Goal: Complete application form

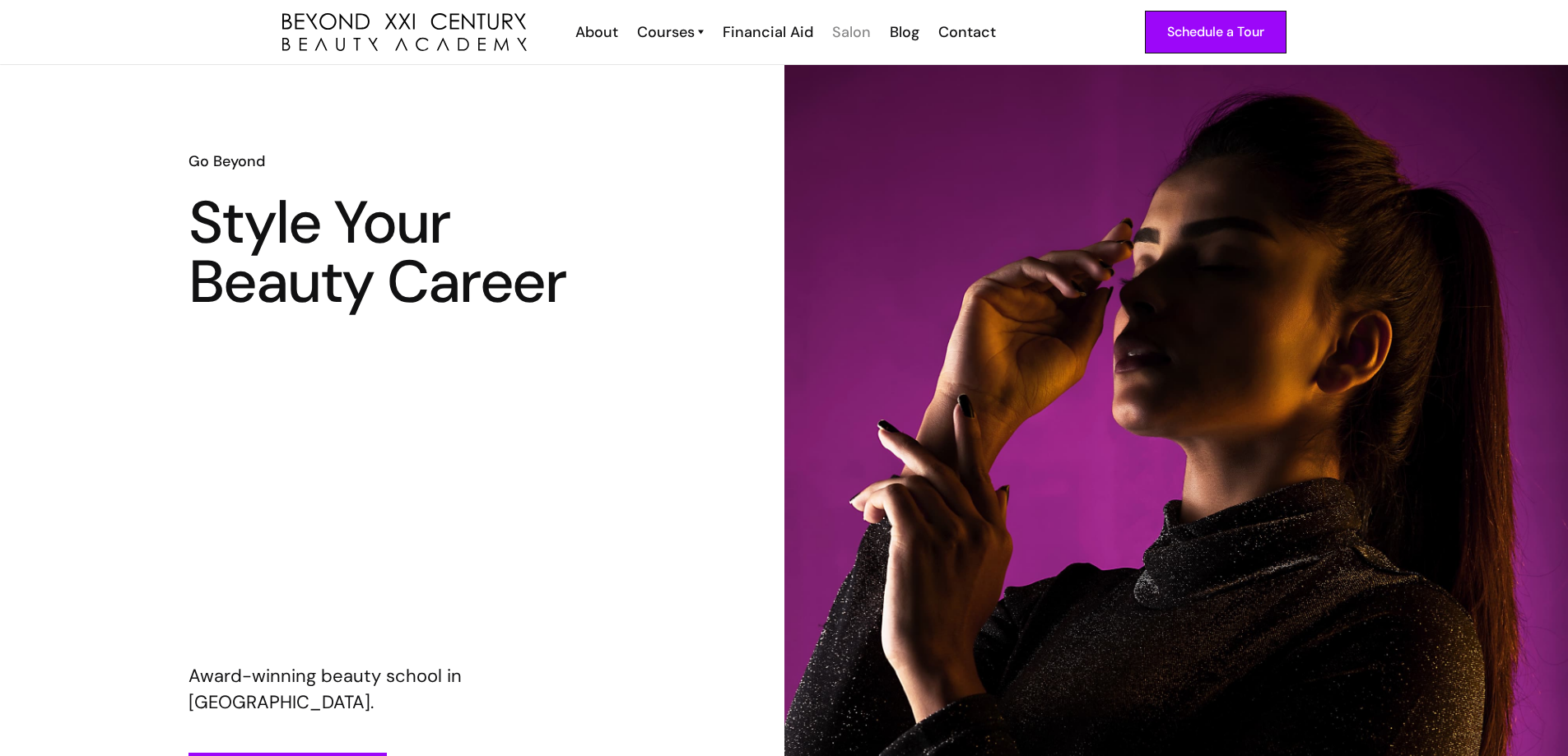
click at [844, 31] on div "Salon" at bounding box center [851, 32] width 38 height 22
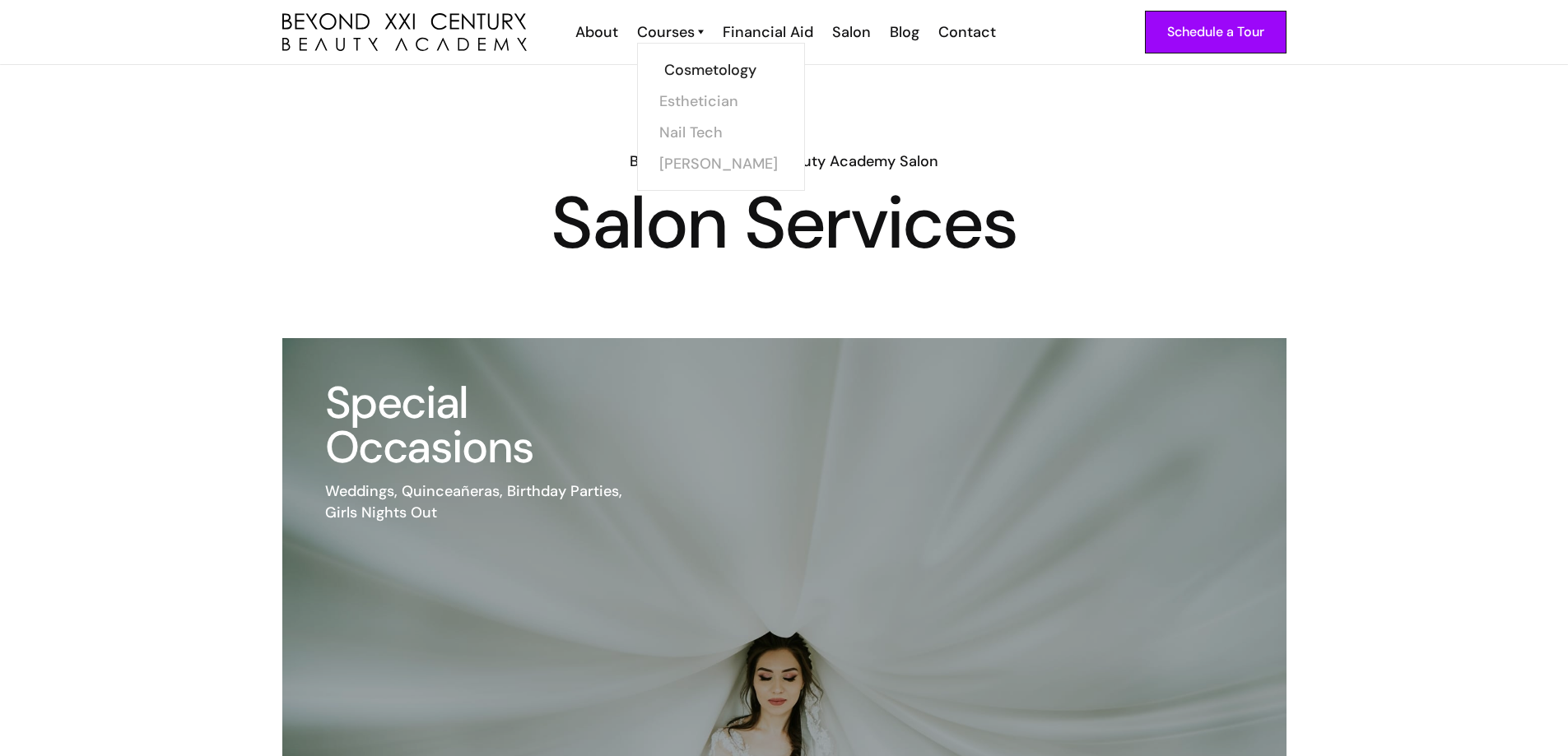
click at [705, 71] on link "Cosmetology" at bounding box center [726, 69] width 124 height 31
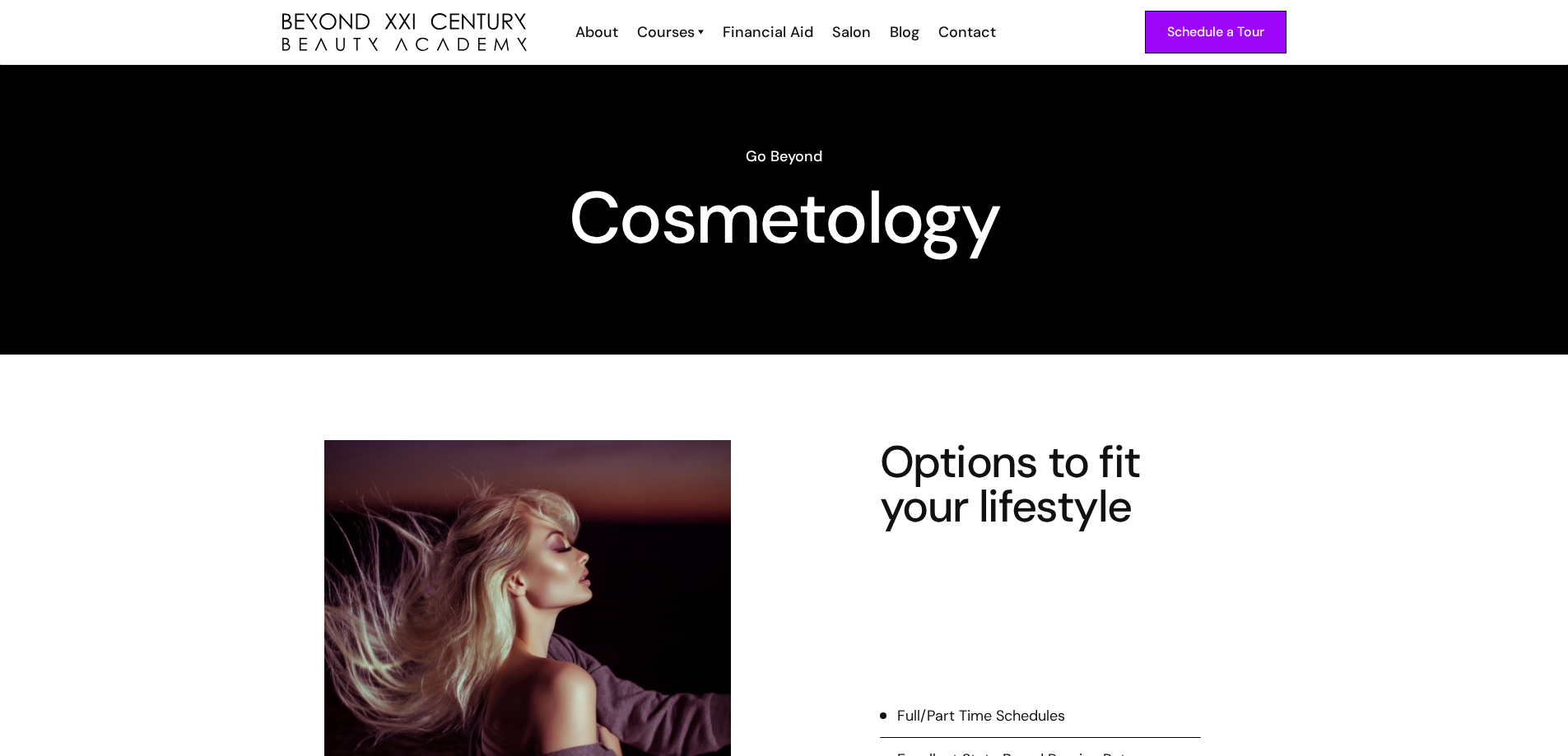
scroll to position [329, 0]
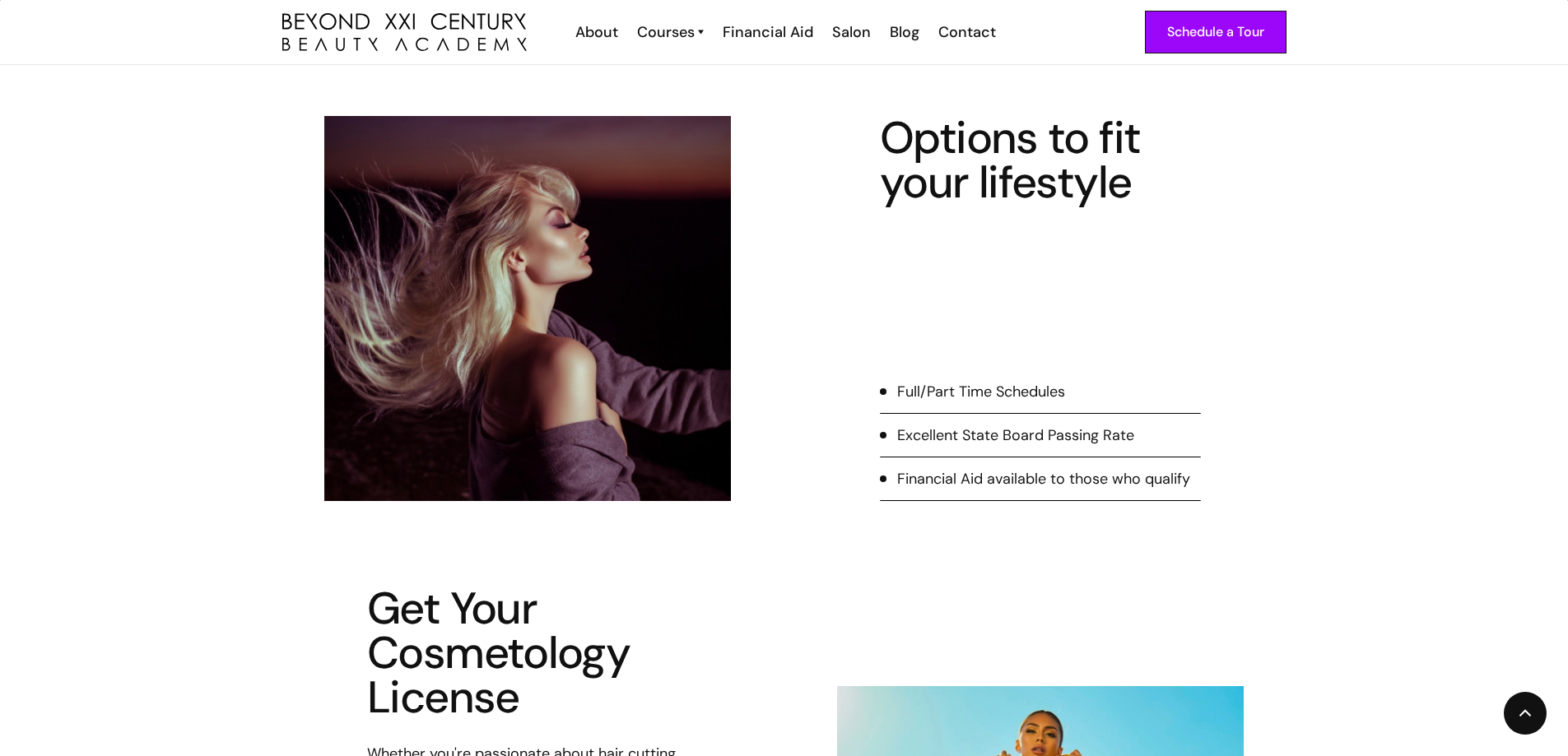
click at [981, 393] on div "Full/Part Time Schedules" at bounding box center [981, 392] width 168 height 22
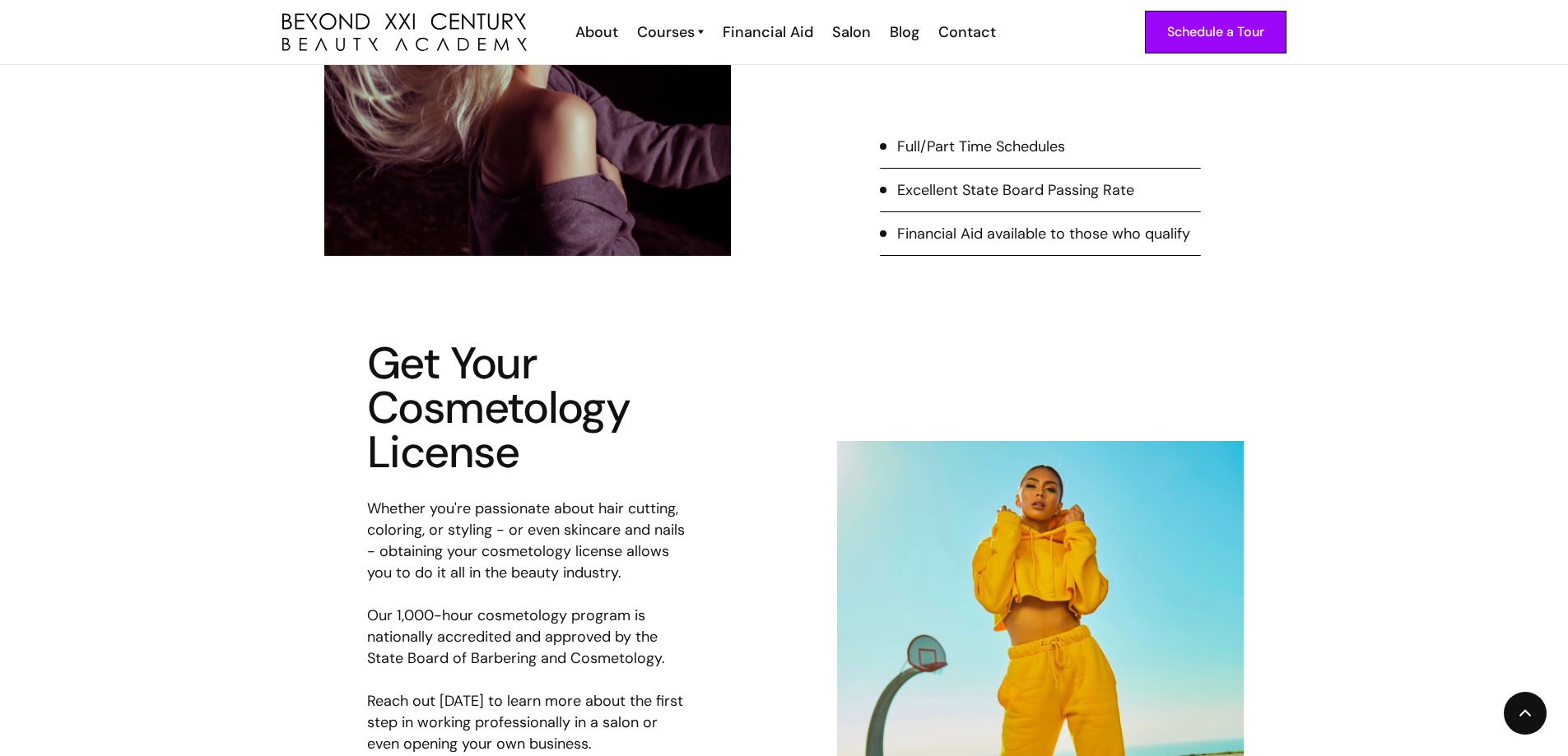
scroll to position [576, 0]
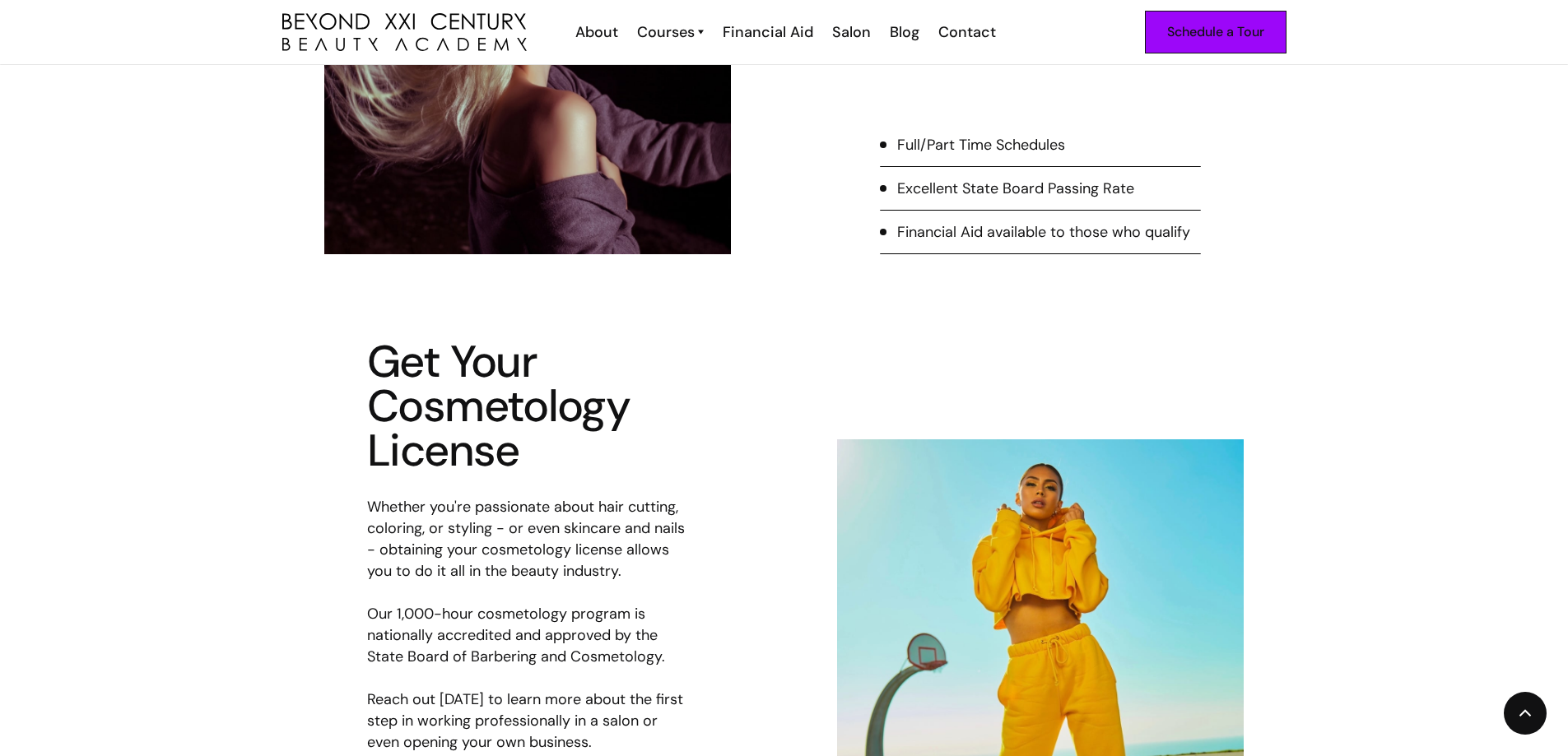
click at [1235, 52] on link "Schedule a Tour" at bounding box center [1215, 32] width 141 height 43
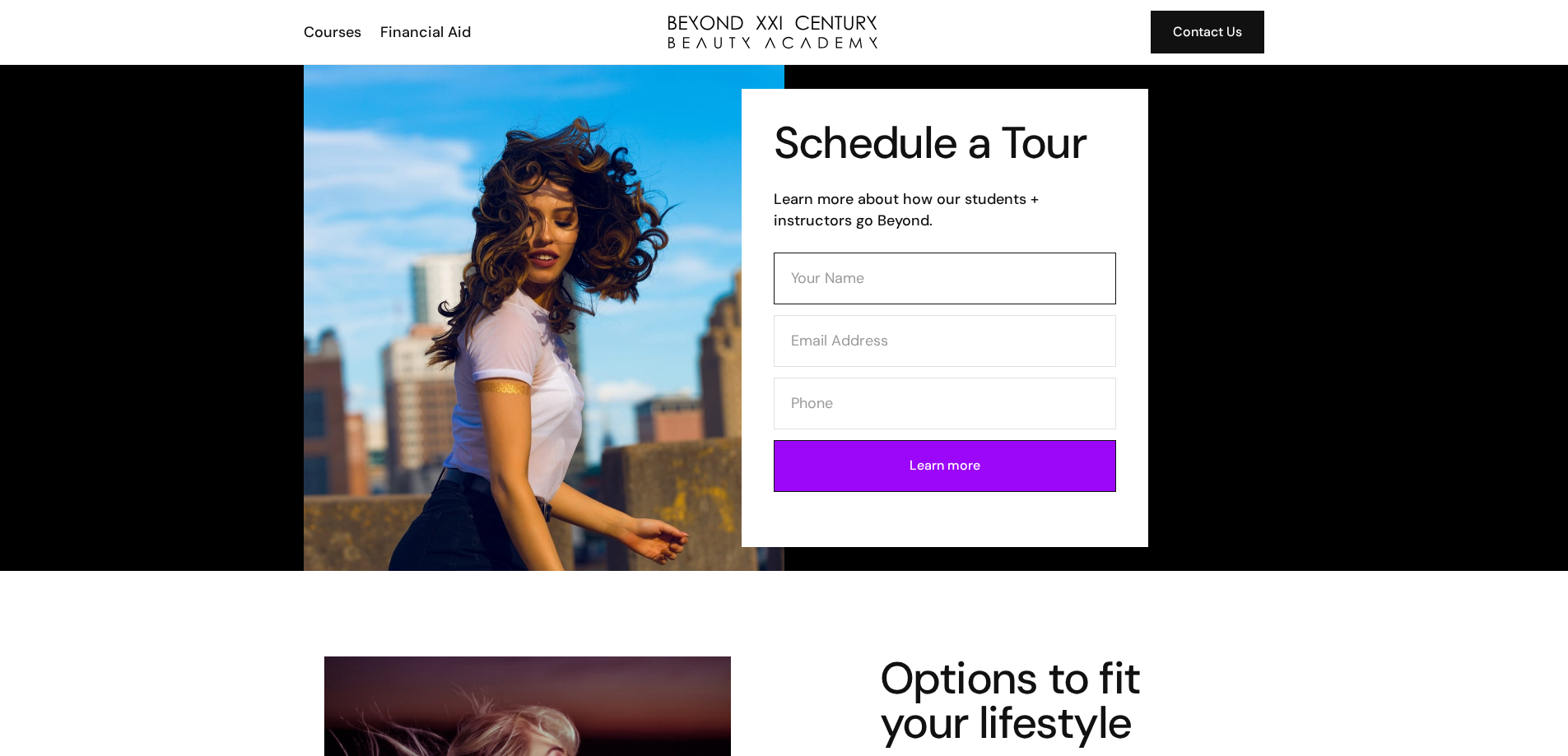
click at [905, 295] on input "Contact Form" at bounding box center [945, 278] width 343 height 52
type input "Jessica Castillo"
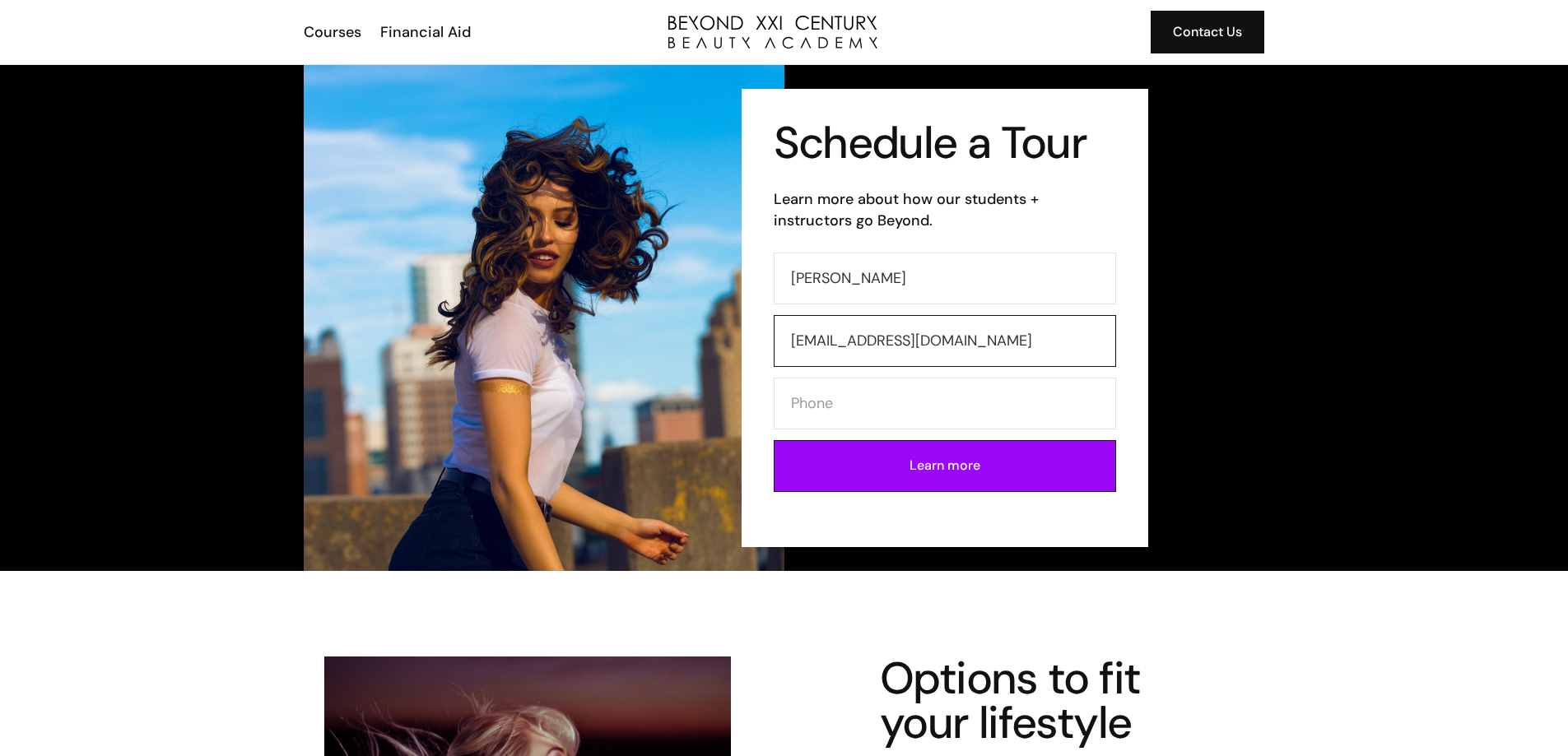
type input "jcivonne93@icloud.com"
click at [934, 421] on input "Contact Form" at bounding box center [945, 403] width 343 height 52
type input "9495221953"
click at [969, 474] on input "Learn more" at bounding box center [945, 466] width 343 height 52
type input "Please wait..."
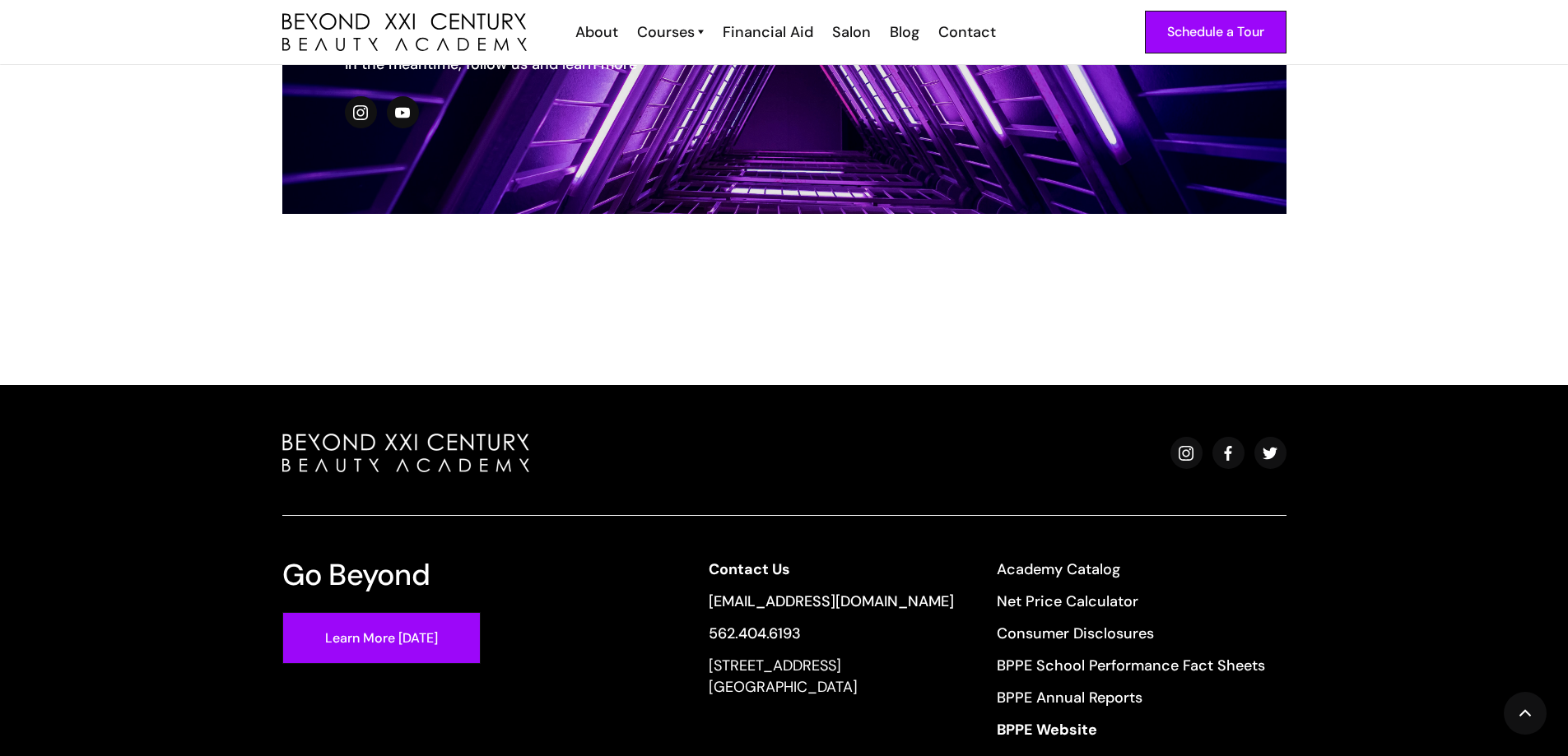
scroll to position [81, 0]
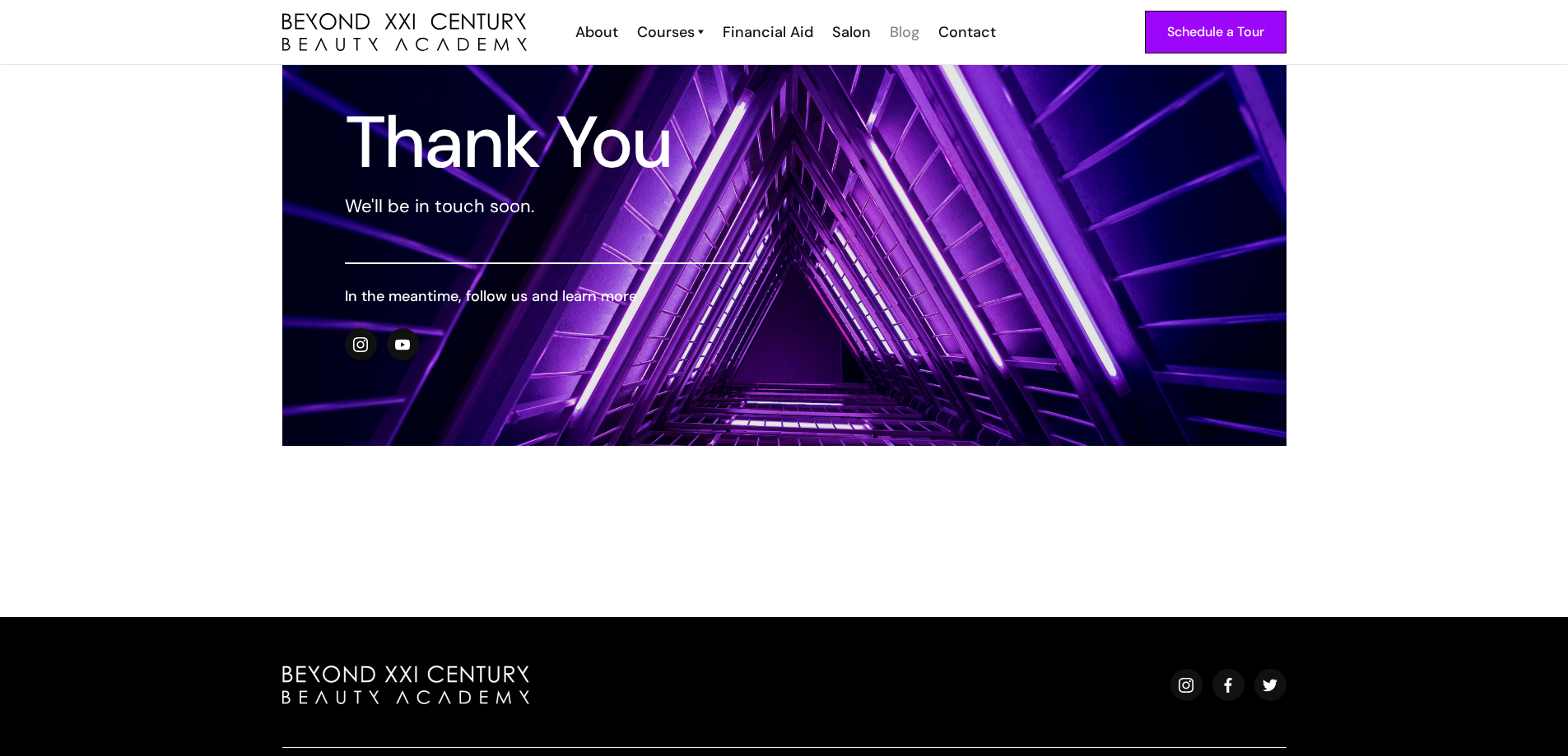
click at [892, 31] on div "Blog" at bounding box center [905, 32] width 30 height 22
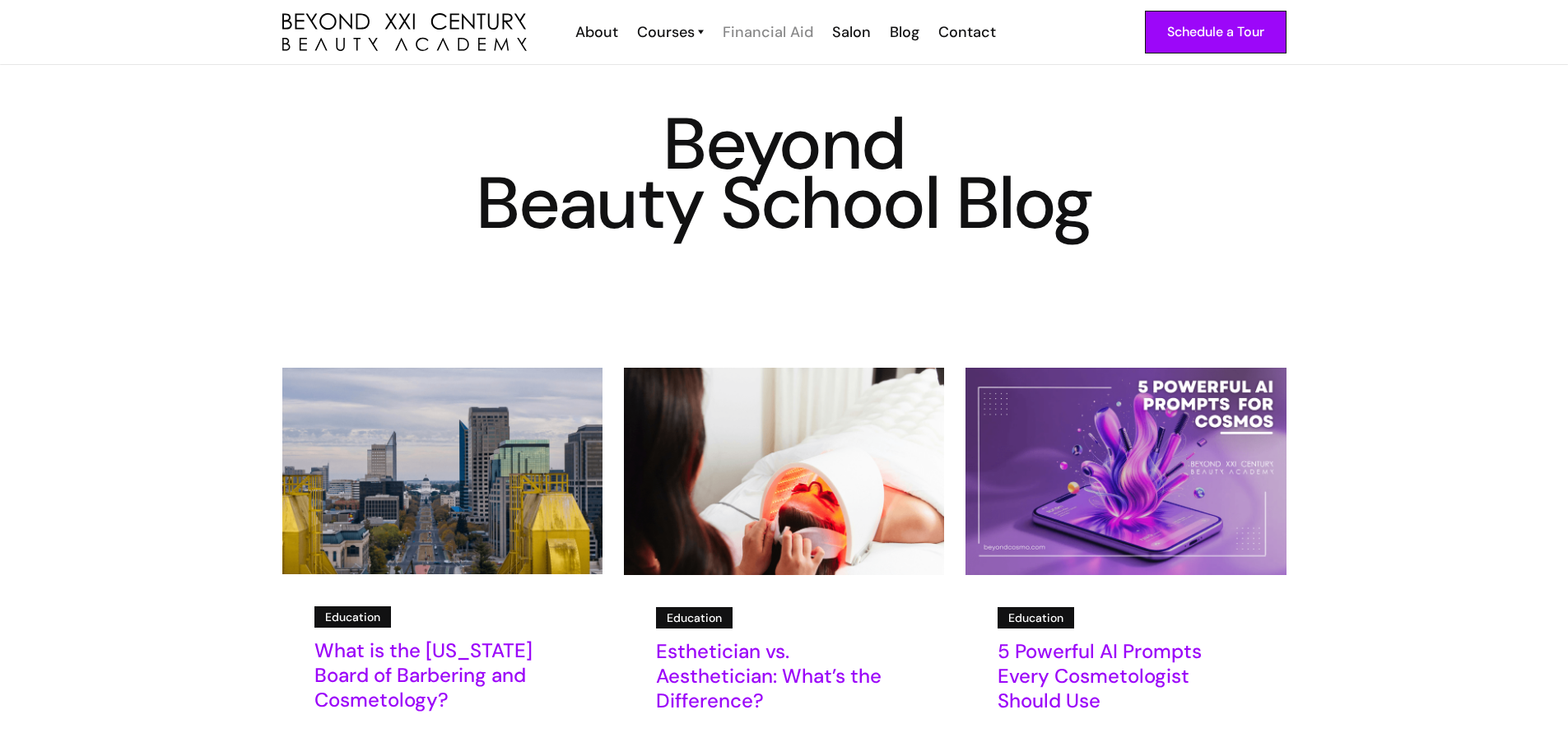
click at [767, 31] on div "Financial Aid" at bounding box center [767, 32] width 91 height 22
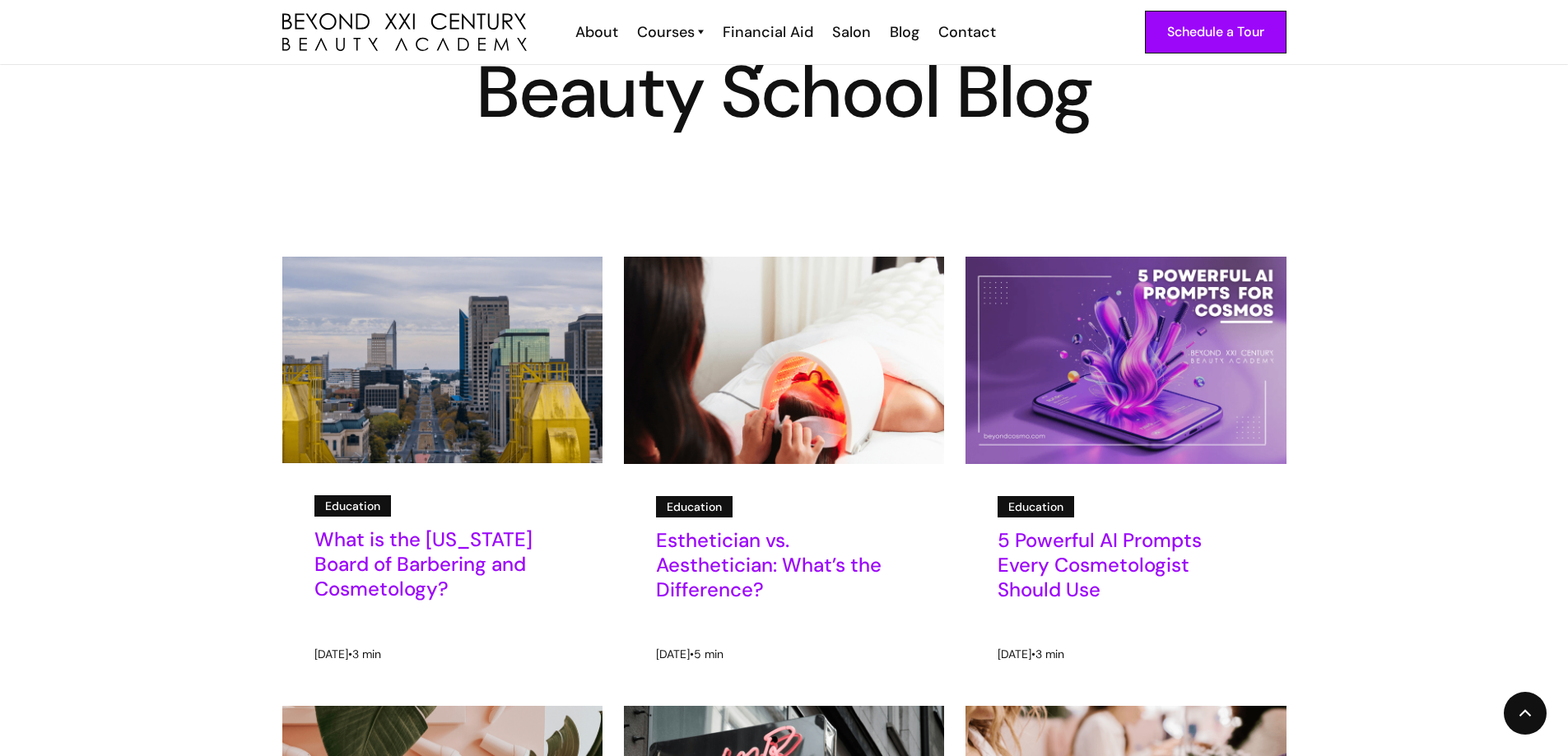
scroll to position [82, 0]
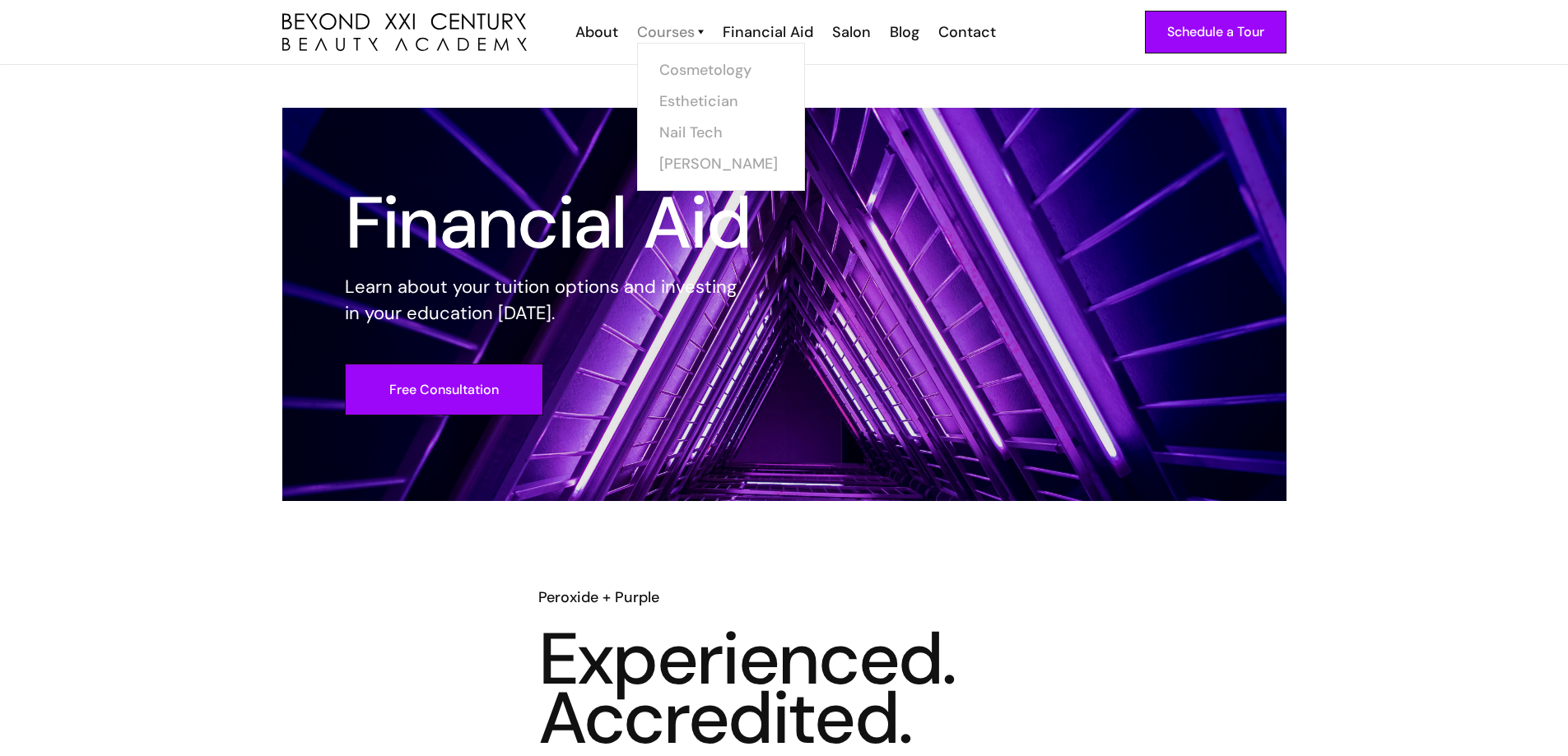
click at [660, 33] on div "Courses" at bounding box center [666, 32] width 58 height 22
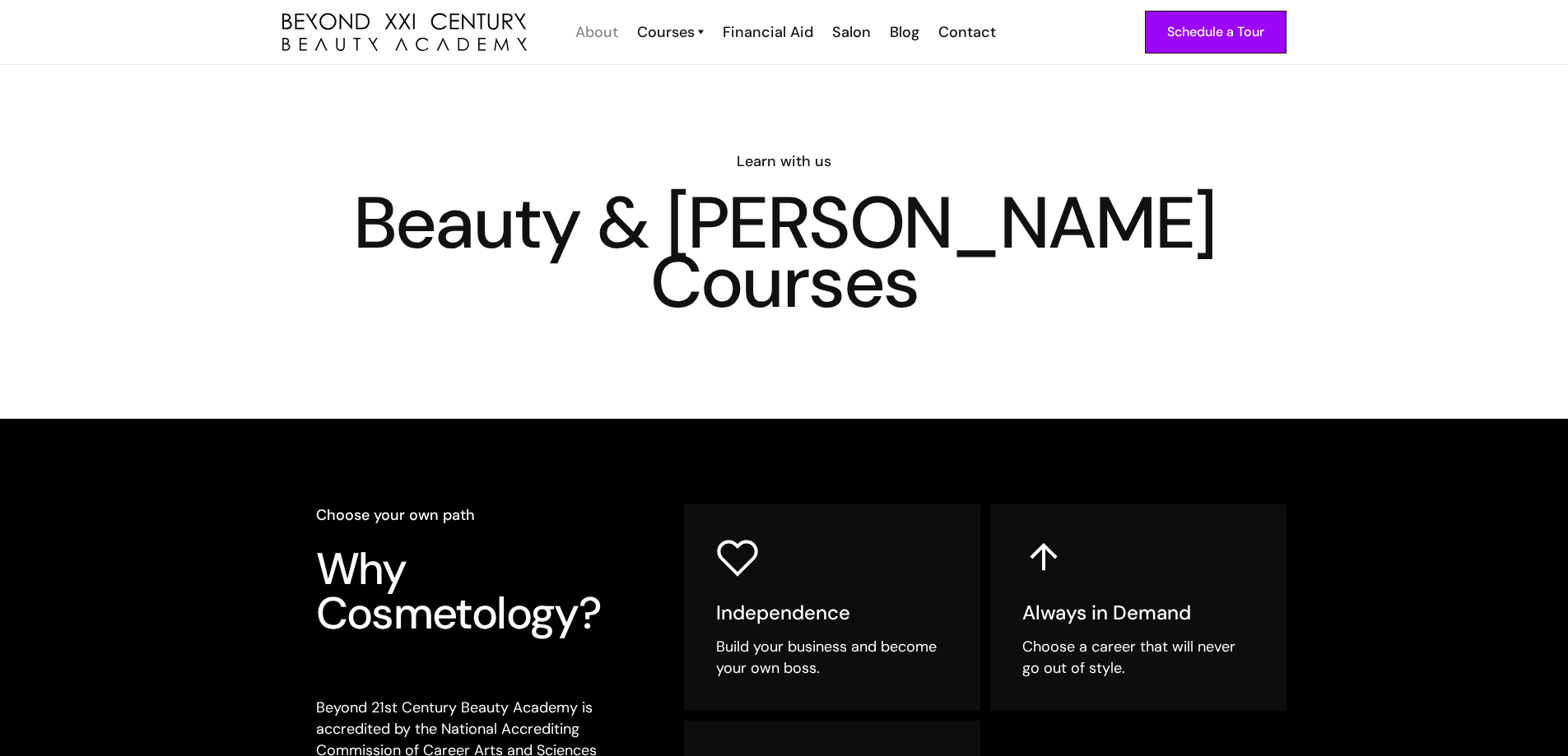
click at [602, 24] on div "About" at bounding box center [597, 32] width 43 height 22
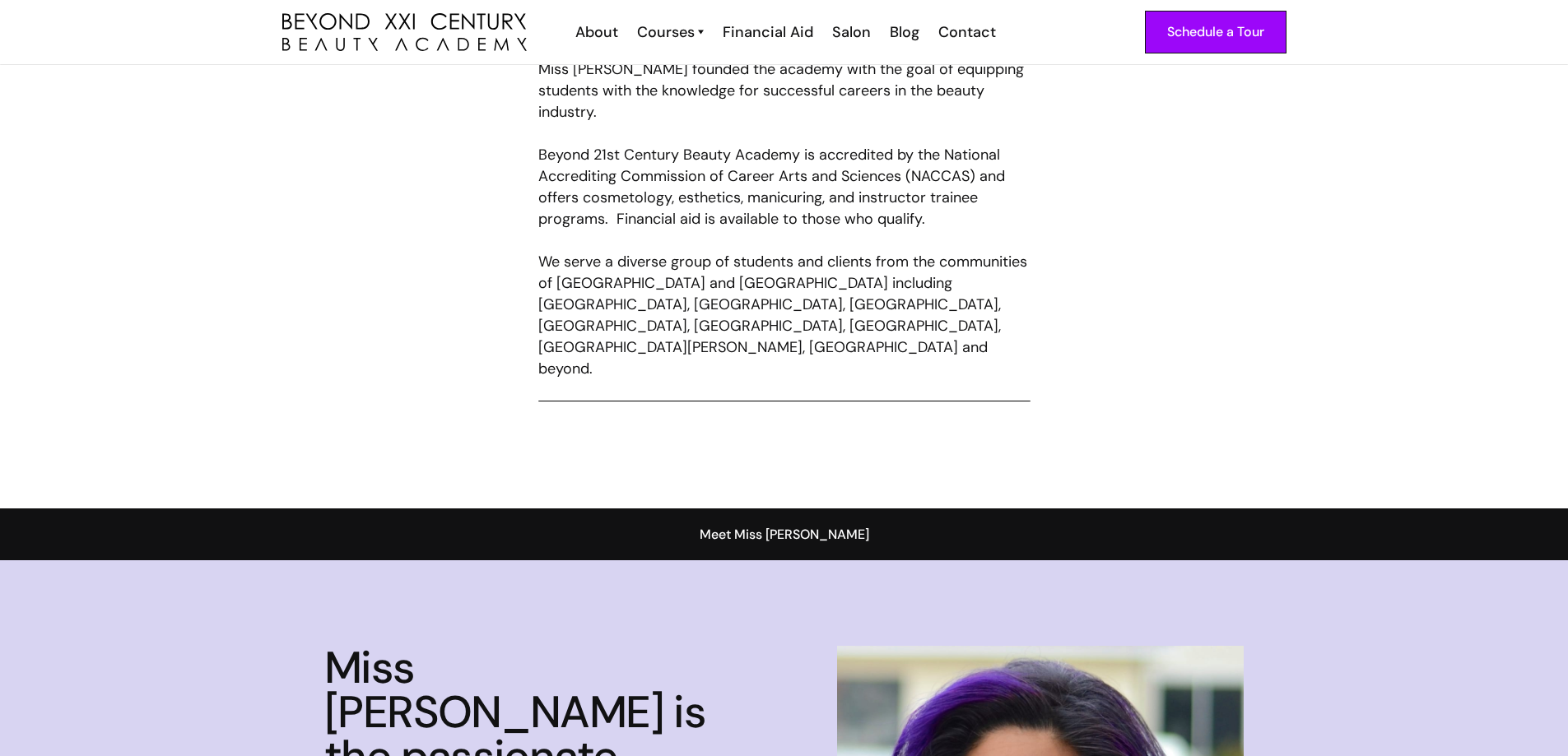
scroll to position [823, 0]
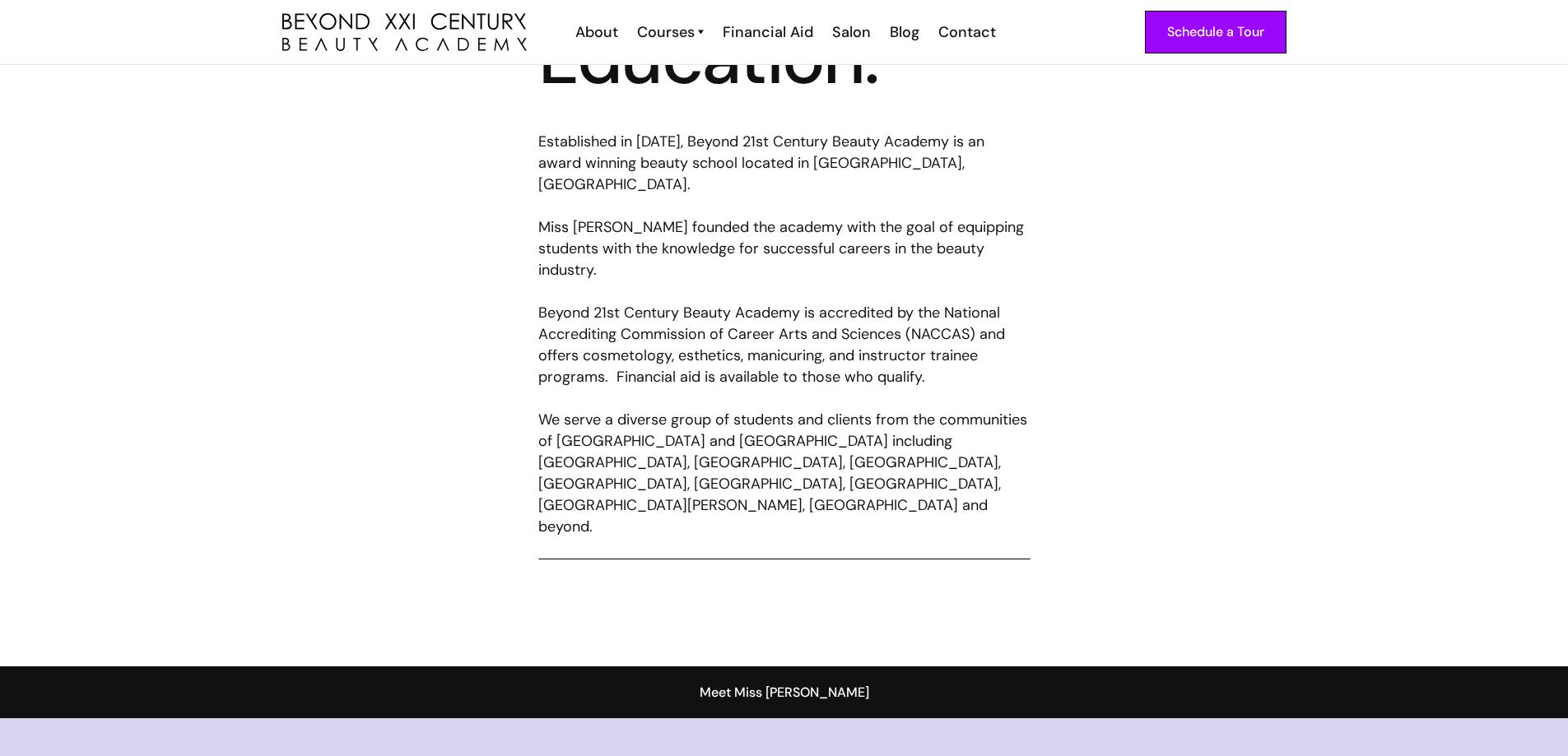
click at [606, 12] on div "Schedule a Tour About Cosmetology Esthetician Manicuring [PERSON_NAME] Courses …" at bounding box center [784, 32] width 1004 height 65
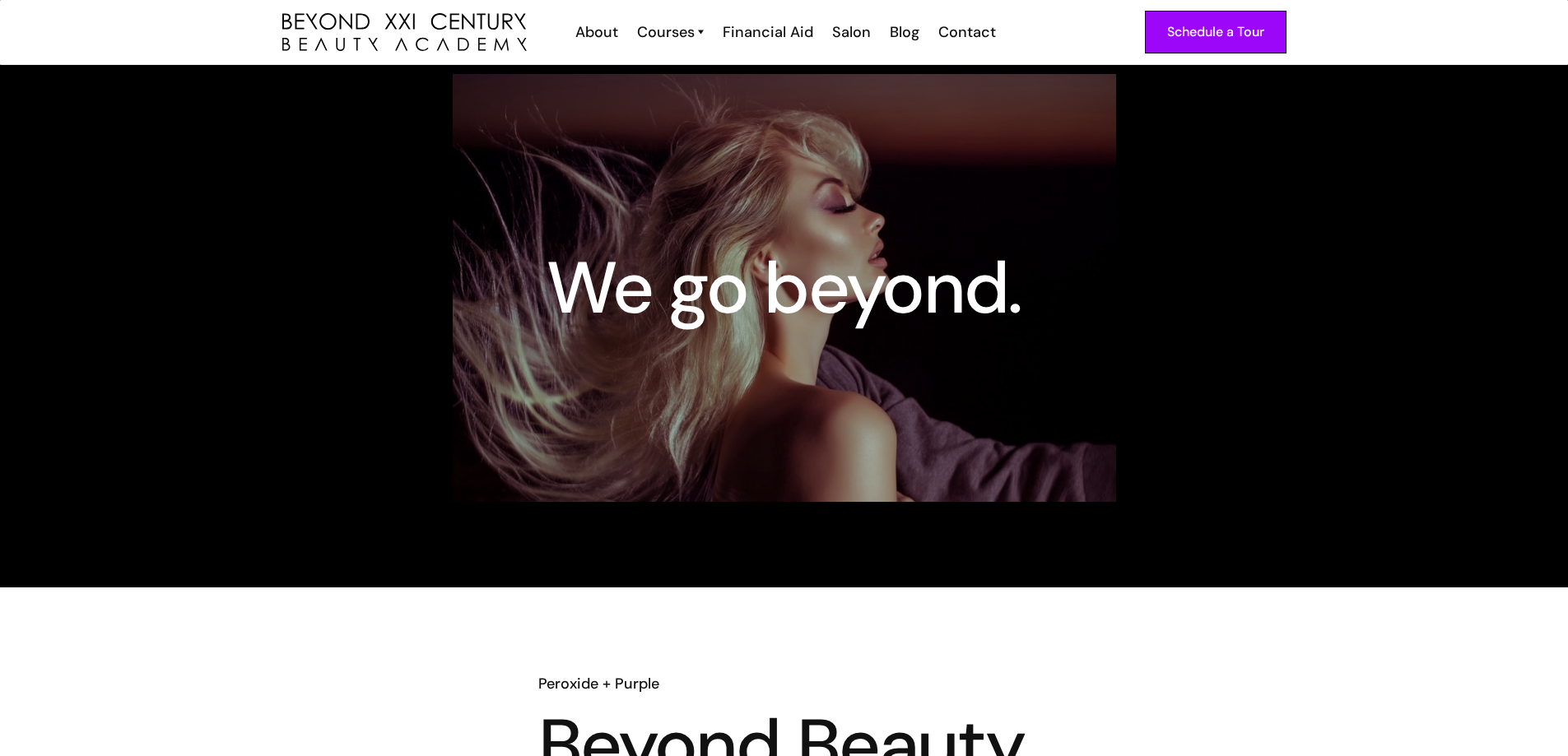
scroll to position [0, 0]
